Goal: Task Accomplishment & Management: Manage account settings

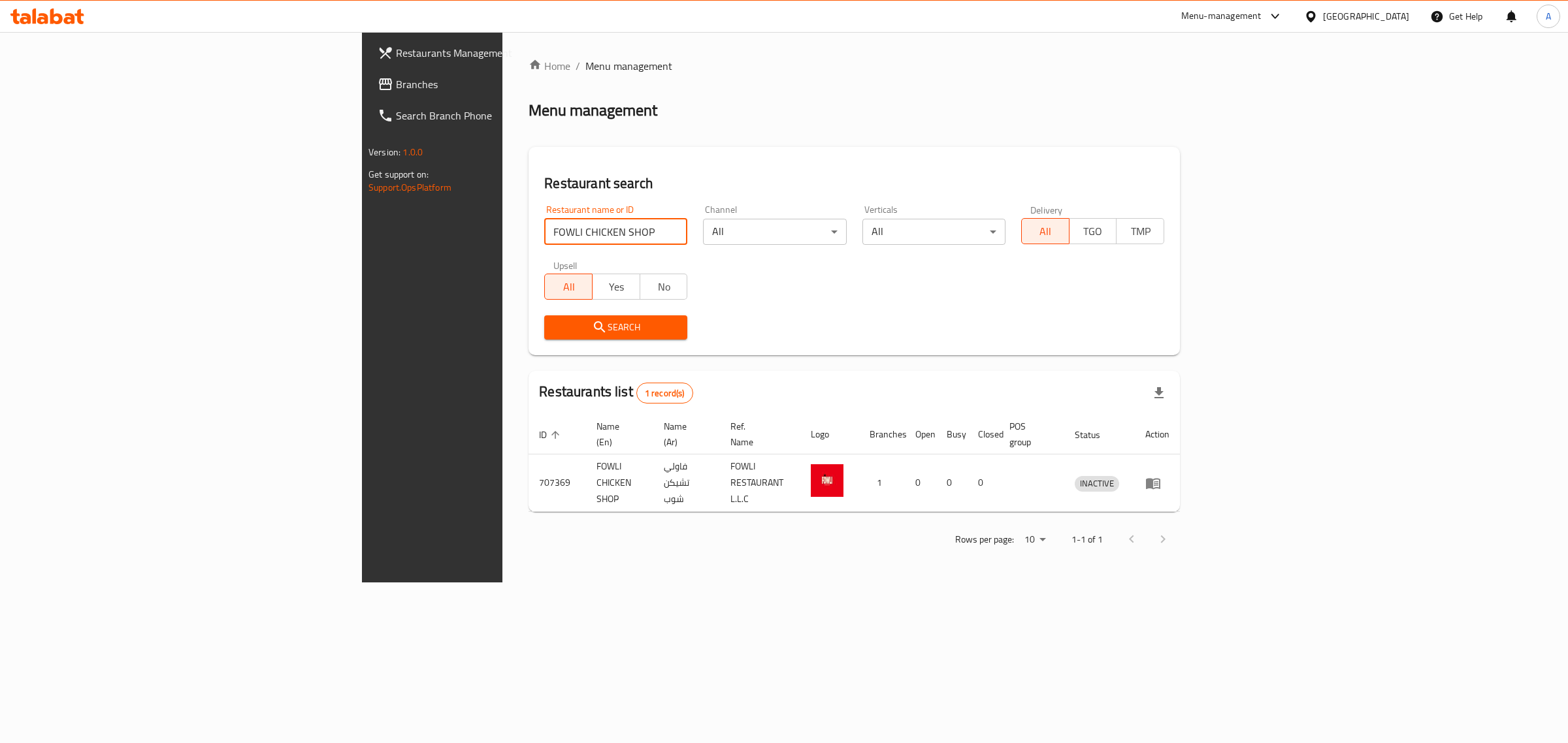
click at [544, 242] on input "FOWLI CHICKEN SHOP" at bounding box center [616, 231] width 143 height 26
paste input "City Pizza"
type input "City Pizza"
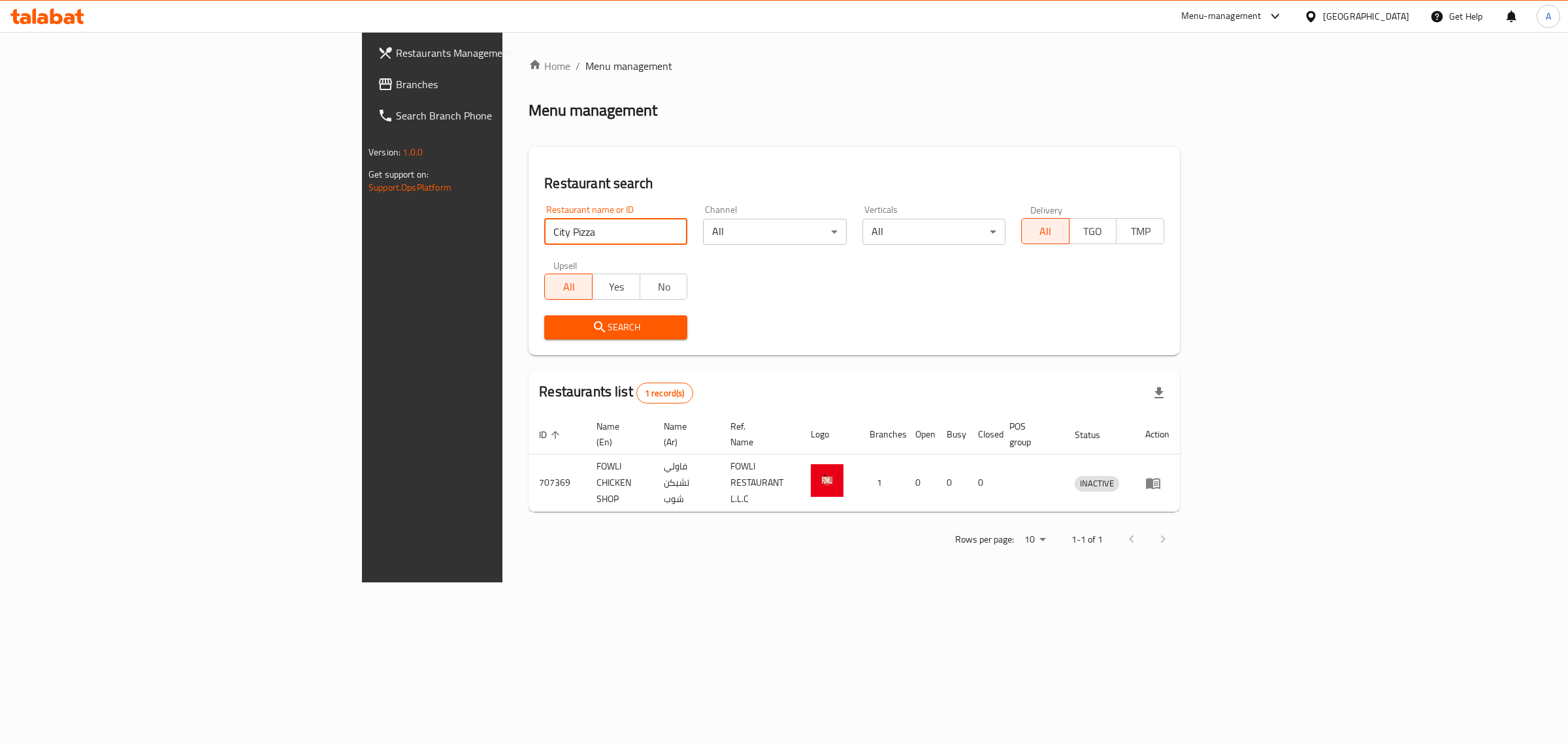
click button "Search" at bounding box center [616, 327] width 143 height 24
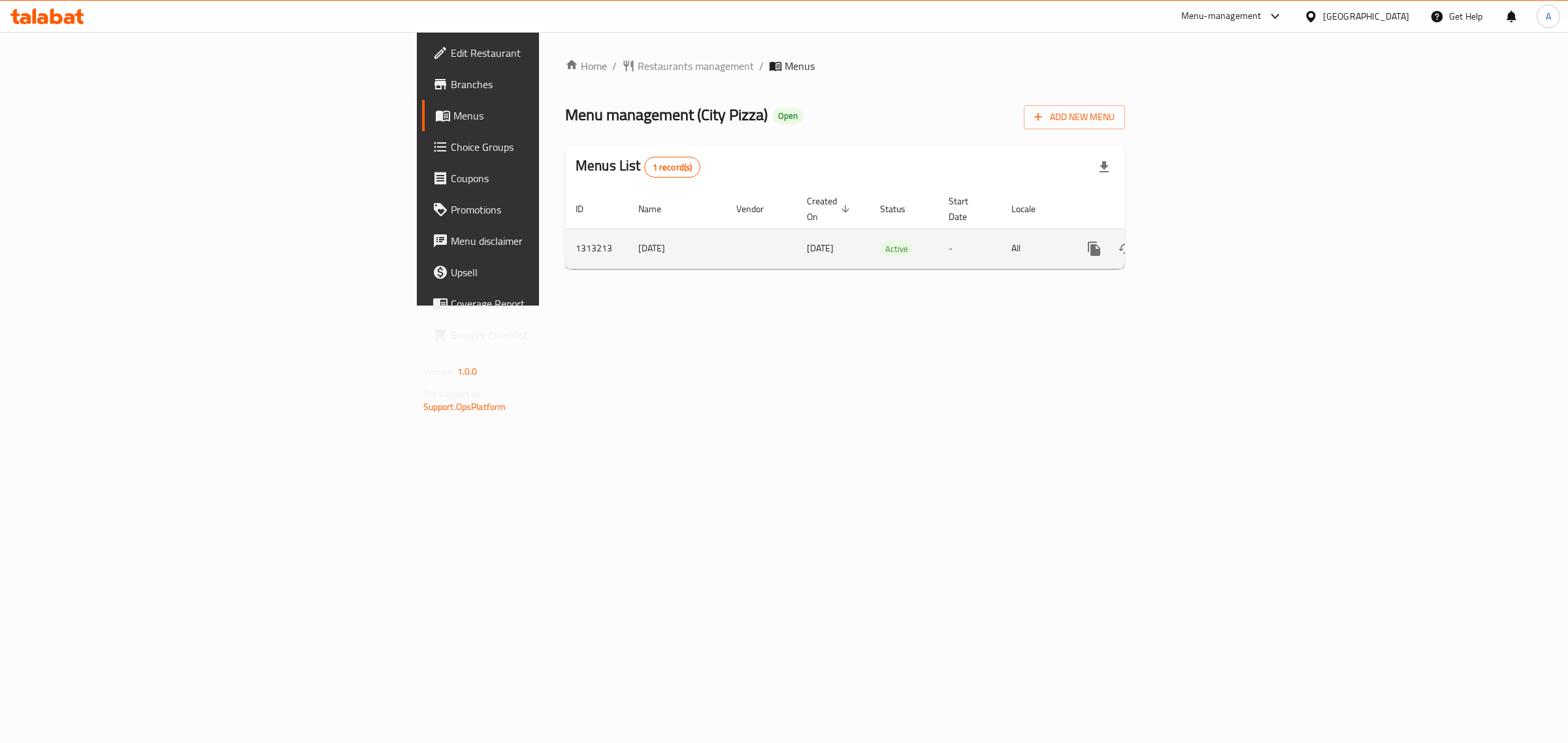
click at [1196, 241] on icon "enhanced table" at bounding box center [1188, 249] width 16 height 15
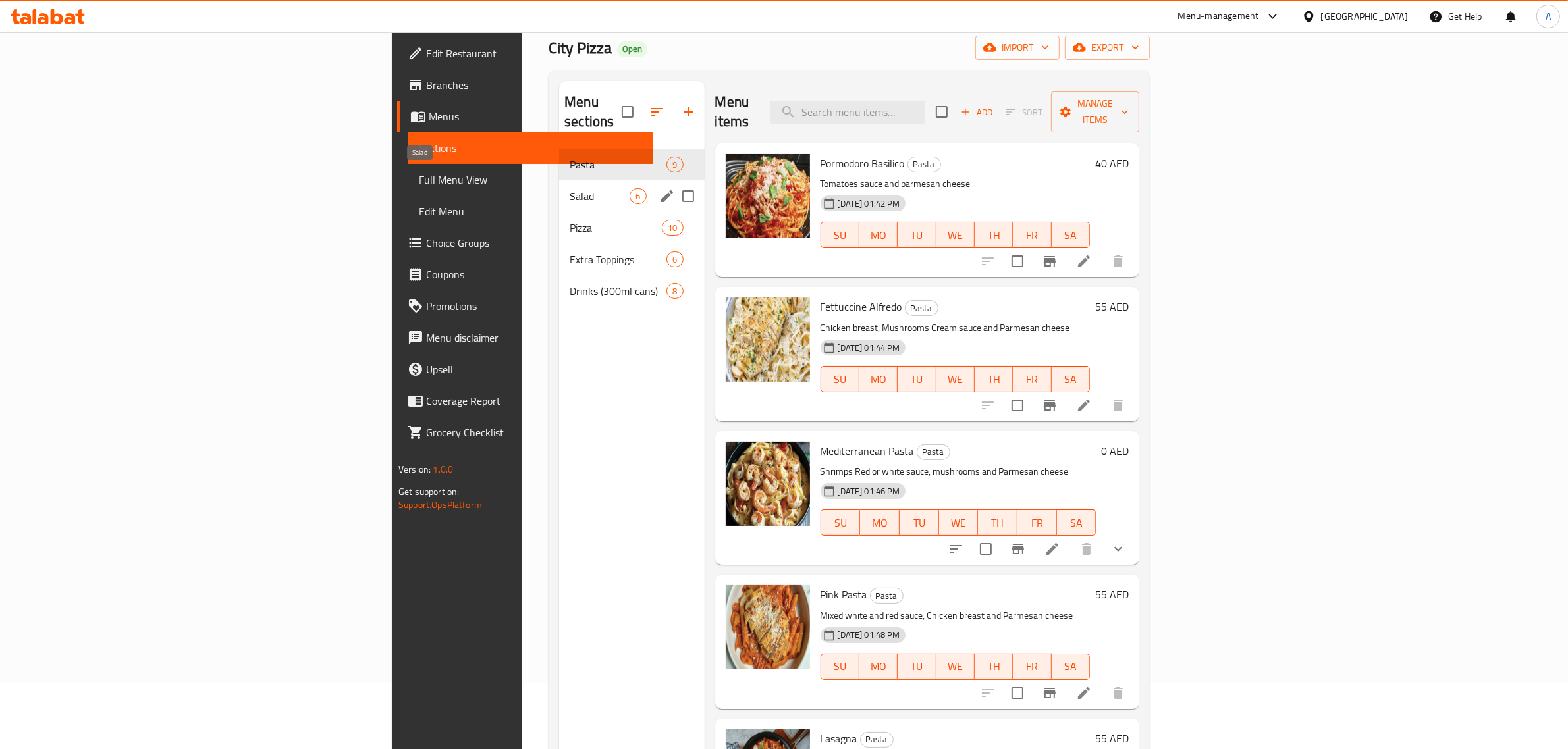
scroll to position [20, 0]
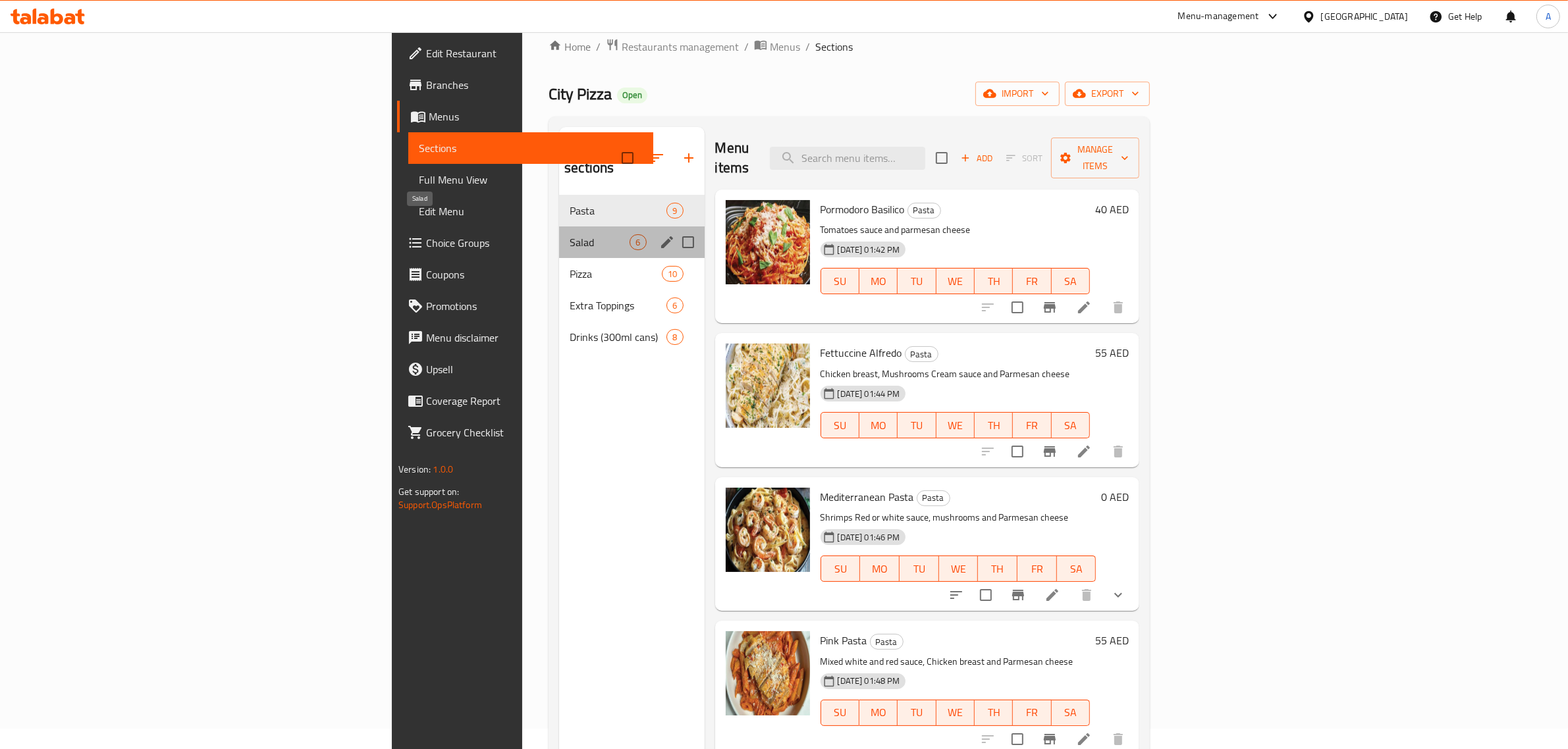
click at [570, 234] on span "Salad" at bounding box center [600, 242] width 60 height 16
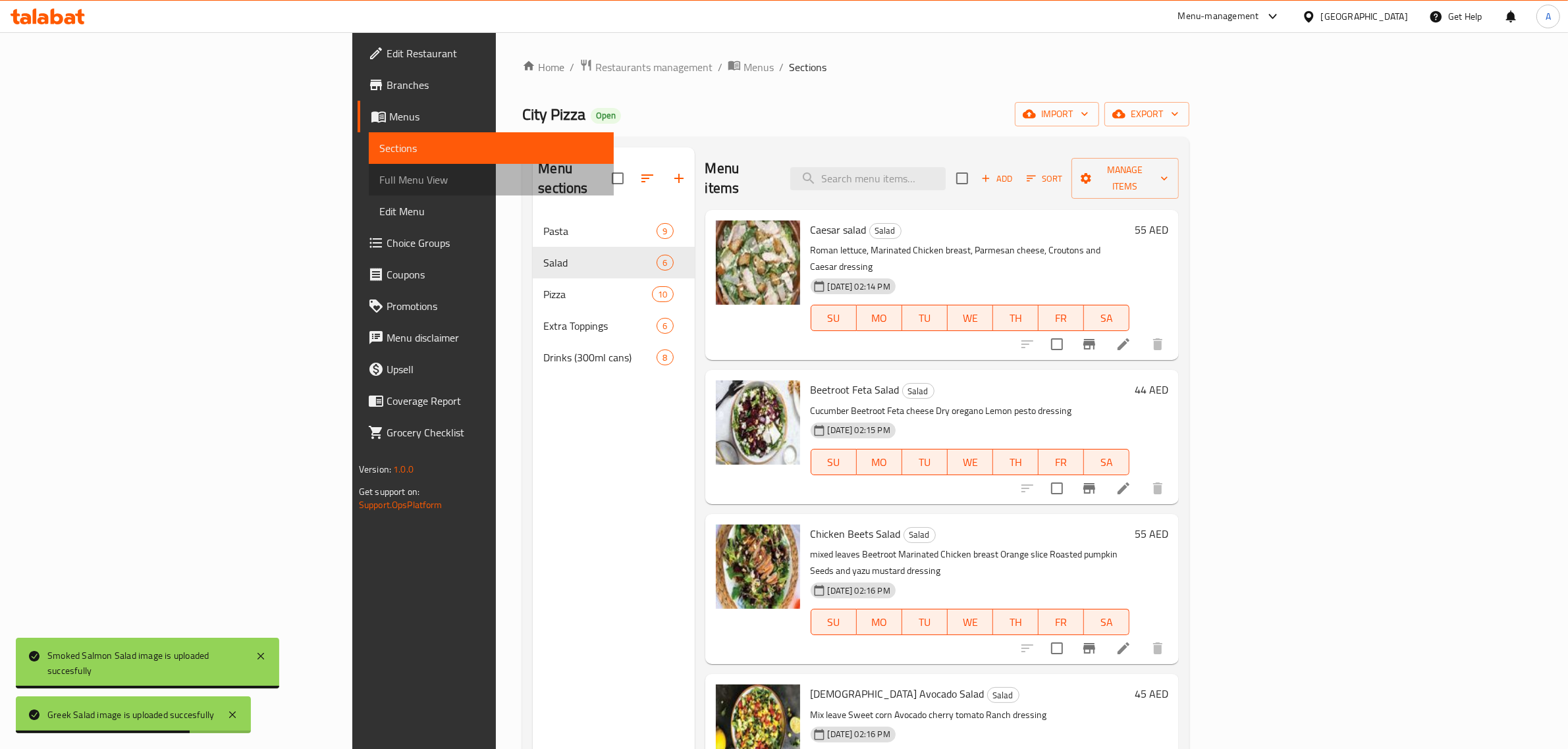
click at [380, 172] on span "Full Menu View" at bounding box center [492, 179] width 225 height 16
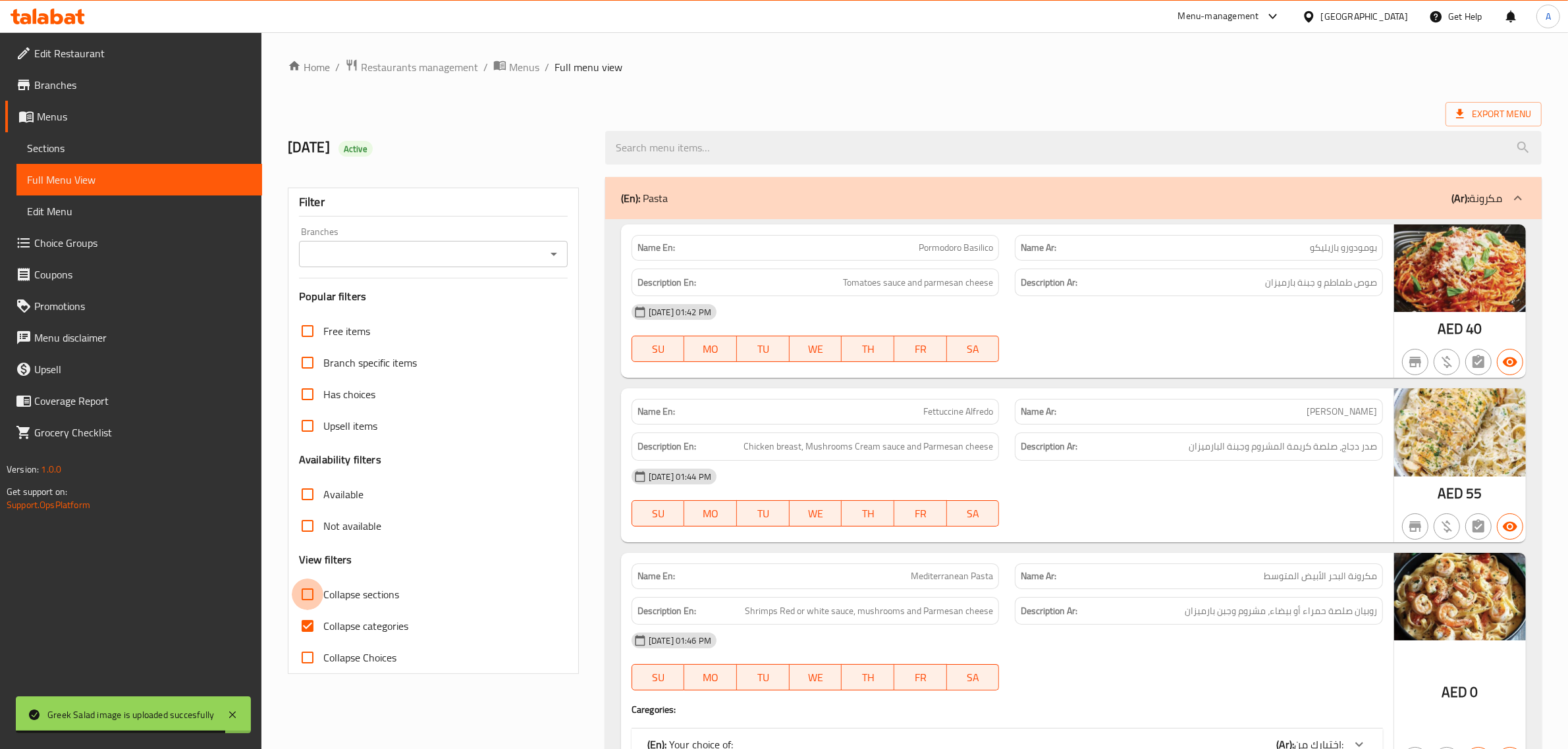
click at [316, 594] on input "Collapse sections" at bounding box center [307, 594] width 31 height 31
checkbox input "true"
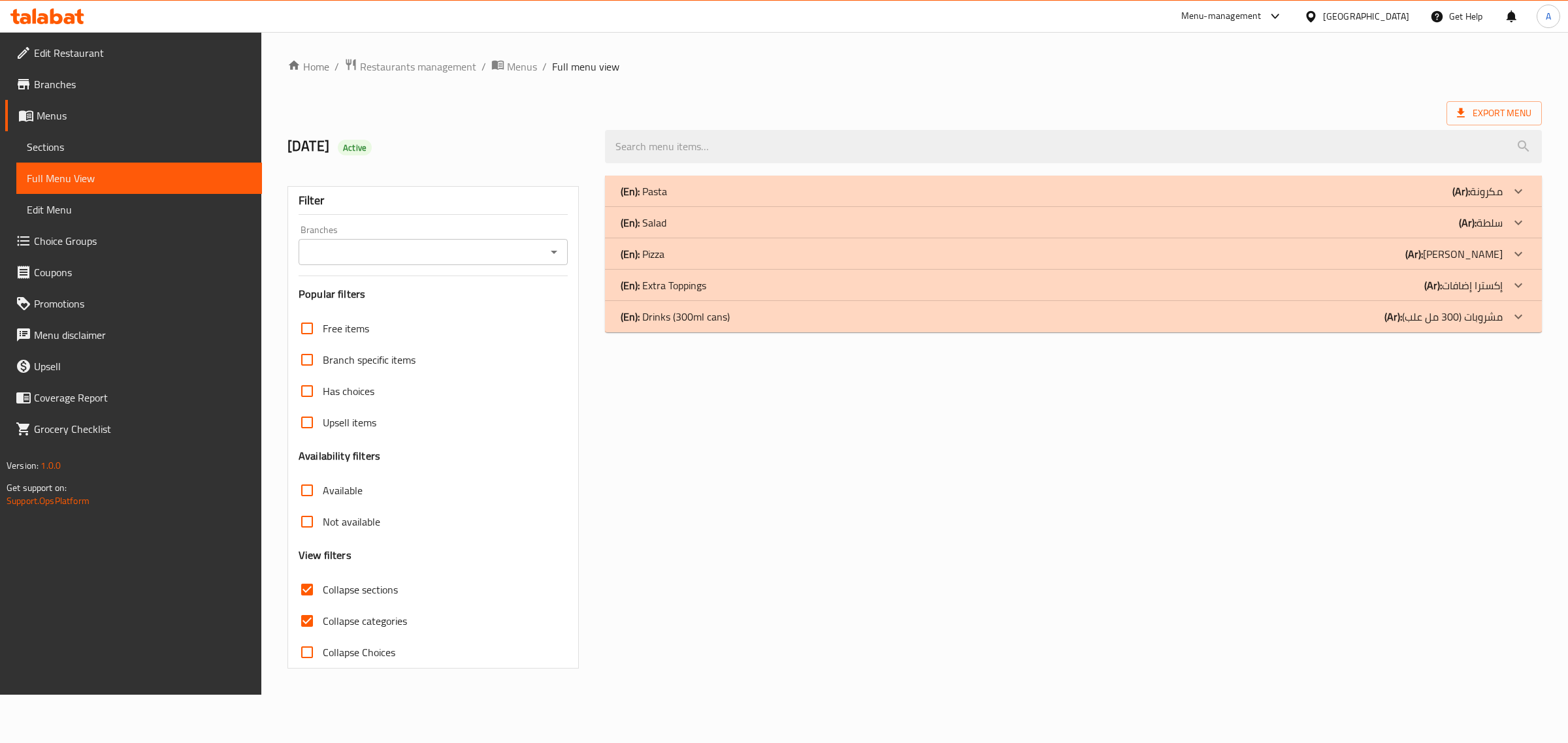
click at [727, 227] on div "(En): Salad (Ar): سلطة" at bounding box center [1062, 222] width 882 height 15
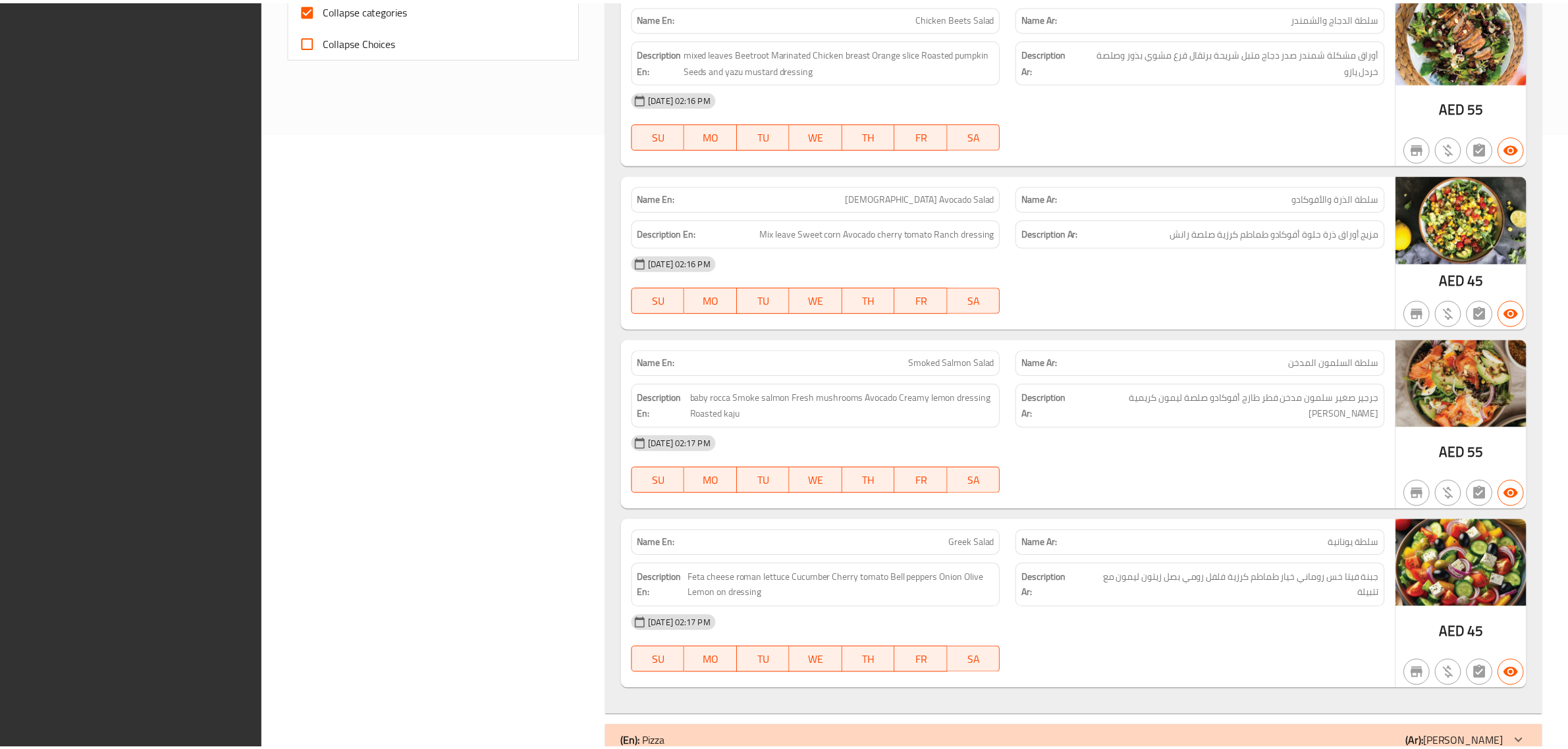
scroll to position [719, 0]
